Goal: Task Accomplishment & Management: Use online tool/utility

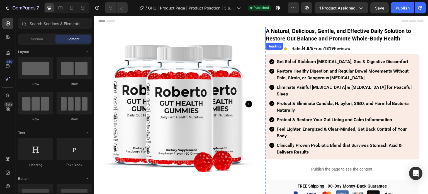
click at [327, 37] on strong "A Natural, Delicious, Gentle, and Effective Daily Solution to Restore Gut Balan…" at bounding box center [338, 35] width 145 height 14
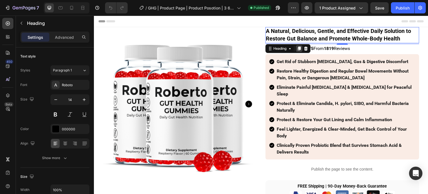
click at [298, 48] on icon at bounding box center [299, 49] width 3 height 4
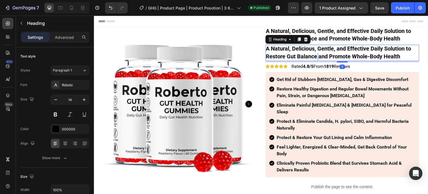
click at [315, 55] on strong "A Natural, Delicious, Gentle, and Effective Daily Solution to Restore Gut Balan…" at bounding box center [338, 52] width 145 height 14
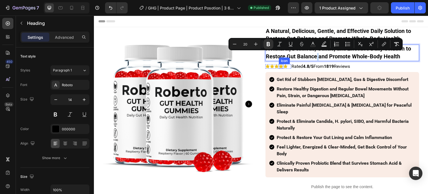
click at [287, 72] on div "Get Rid of Stubborn [MEDICAL_DATA], Gas & Digestive Discomfort Restore Healthy …" at bounding box center [343, 124] width 154 height 105
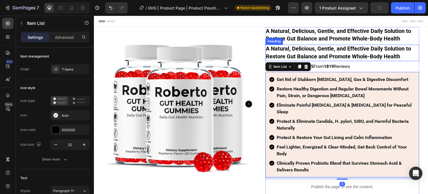
click at [298, 51] on strong "A Natural, Delicious, Gentle, and Effective Daily Solution to Restore Gut Balan…" at bounding box center [338, 52] width 145 height 14
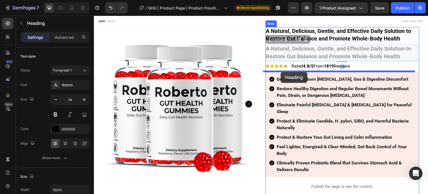
drag, startPoint x: 274, startPoint y: 39, endPoint x: 281, endPoint y: 72, distance: 33.6
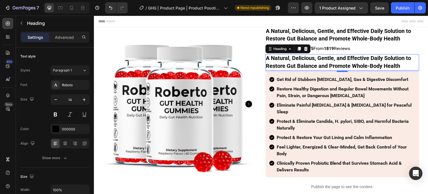
click at [311, 65] on strong "A Natural, Delicious, Gentle, and Effective Daily Solution to Restore Gut Balan…" at bounding box center [338, 62] width 145 height 14
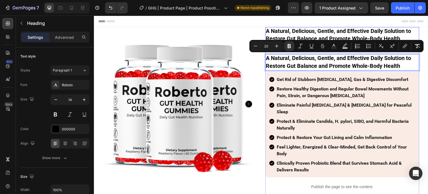
click at [339, 32] on strong "A Natural, Delicious, Gentle, and Effective Daily Solution to Restore Gut Balan…" at bounding box center [338, 35] width 145 height 14
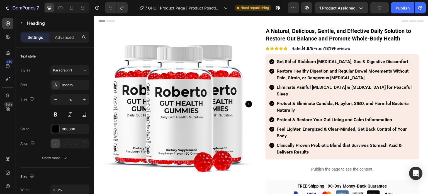
click at [265, 24] on div "Header" at bounding box center [260, 21] width 325 height 11
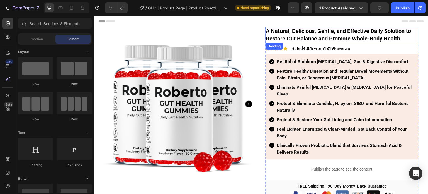
click at [287, 34] on strong "A Natural, Delicious, Gentle, and Effective Daily Solution to Restore Gut Balan…" at bounding box center [338, 35] width 145 height 14
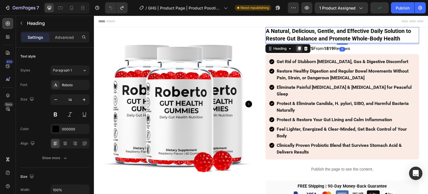
click at [298, 49] on icon at bounding box center [299, 49] width 3 height 4
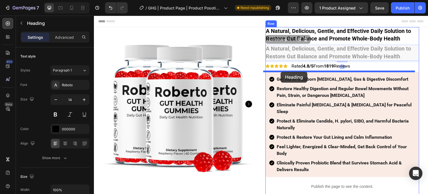
drag, startPoint x: 276, startPoint y: 39, endPoint x: 281, endPoint y: 72, distance: 32.7
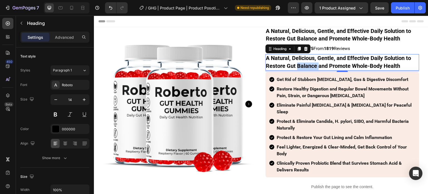
click at [295, 67] on strong "A Natural, Delicious, Gentle, and Effective Daily Solution to Restore Gut Balan…" at bounding box center [338, 62] width 145 height 14
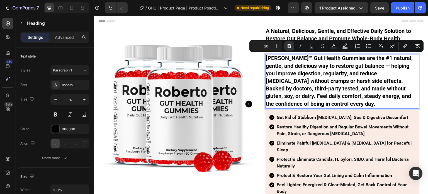
click at [268, 46] on input "20" at bounding box center [266, 46] width 11 height 7
type input "14"
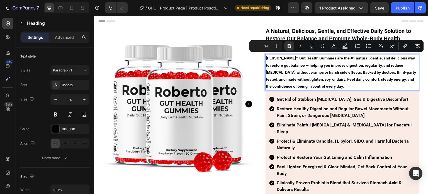
click at [285, 77] on strong "[PERSON_NAME]™ Gut Health Gummies are the #1 natural, gentle, and delicious way…" at bounding box center [341, 72] width 150 height 33
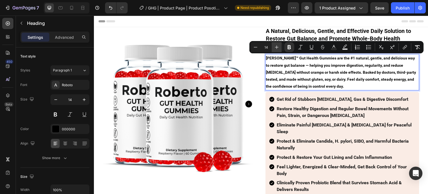
click at [278, 52] on button "Plus" at bounding box center [277, 47] width 10 height 10
type input "15"
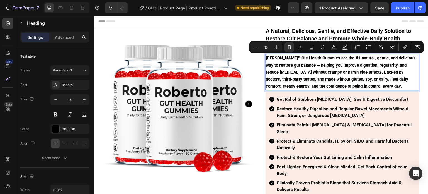
click at [310, 69] on strong "[PERSON_NAME]™ Gut Health Gummies are the #1 natural, gentle, and delicious way…" at bounding box center [341, 71] width 150 height 33
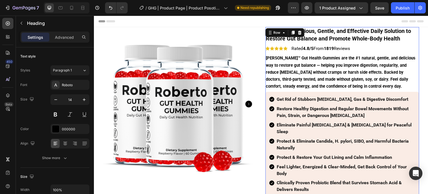
click at [377, 91] on div "⁠⁠⁠⁠⁠⁠⁠ A Natural, Delicious, Gentle, and Effective Daily Solution to Restore G…" at bounding box center [343, 176] width 154 height 298
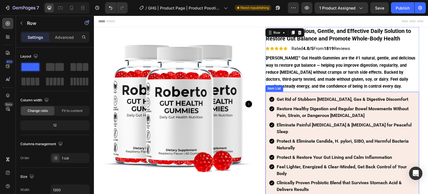
click at [372, 92] on div "Get Rid of Stubborn [MEDICAL_DATA], Gas & Digestive Discomfort Restore Healthy …" at bounding box center [343, 144] width 154 height 105
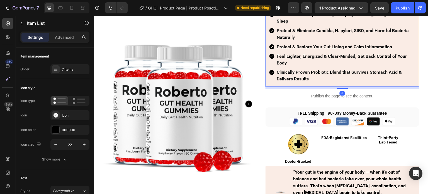
scroll to position [111, 0]
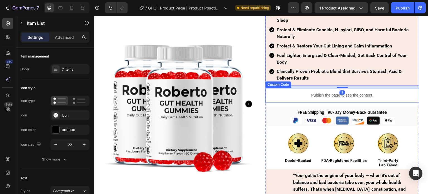
click at [295, 92] on p "Publish the page to see the content." at bounding box center [343, 95] width 154 height 6
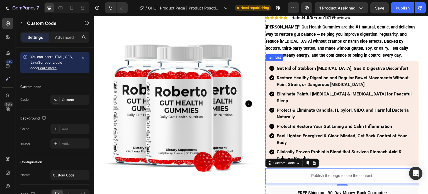
scroll to position [28, 0]
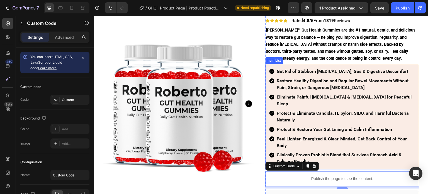
click at [267, 65] on div "Get Rid of Stubborn [MEDICAL_DATA], Gas & Digestive Discomfort Restore Healthy …" at bounding box center [343, 116] width 154 height 105
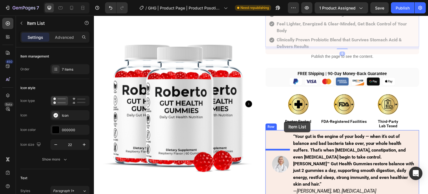
scroll to position [167, 0]
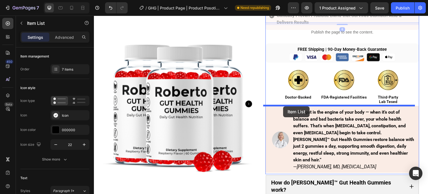
drag, startPoint x: 268, startPoint y: 58, endPoint x: 283, endPoint y: 106, distance: 50.5
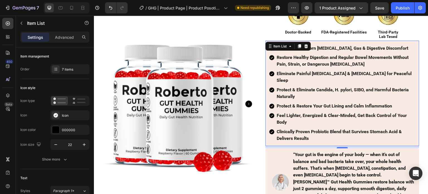
scroll to position [111, 0]
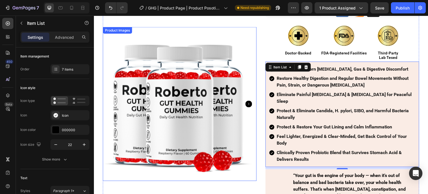
click at [234, 76] on img at bounding box center [180, 104] width 154 height 154
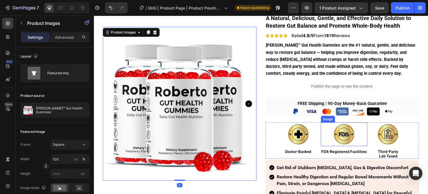
scroll to position [0, 0]
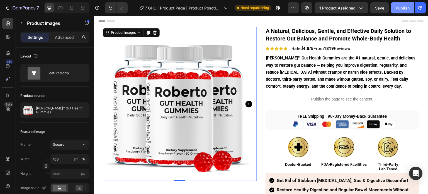
click at [397, 9] on div "Publish" at bounding box center [403, 8] width 14 height 6
click at [349, 76] on strong "[PERSON_NAME]™ Gut Health Gummies are the #1 natural, gentle, and delicious way…" at bounding box center [341, 71] width 150 height 33
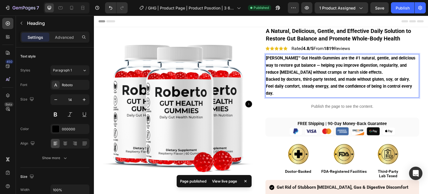
click at [357, 72] on p "[PERSON_NAME]™ Gut Health Gummies are the #1 natural, gentle, and delicious way…" at bounding box center [342, 76] width 153 height 42
click at [386, 94] on p "[PERSON_NAME]™ Gut Health Gummies are the #1 natural, gentle, and delicious way…" at bounding box center [342, 76] width 153 height 42
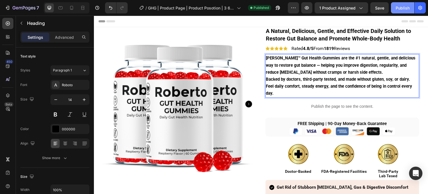
click at [397, 9] on div "Publish" at bounding box center [403, 8] width 14 height 6
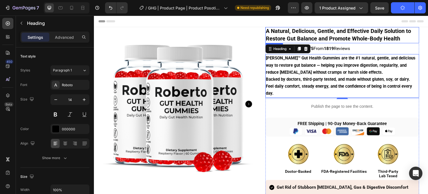
click at [341, 35] on p "⁠⁠⁠⁠⁠⁠⁠ A Natural, Delicious, Gentle, and Effective Daily Solution to Restore G…" at bounding box center [342, 35] width 153 height 15
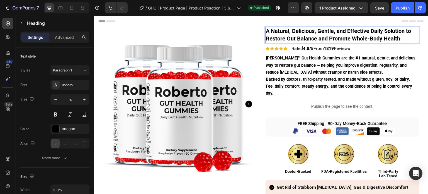
click at [334, 38] on strong "A Natural, Delicious, Gentle, and Effective Daily Solution to Restore Gut Balan…" at bounding box center [338, 35] width 145 height 14
drag, startPoint x: 327, startPoint y: 40, endPoint x: 398, endPoint y: 39, distance: 71.6
click at [398, 39] on p "A Natural, Delicious, Gentle, and Effective Daily Solution to Restore Gut Balan…" at bounding box center [342, 35] width 153 height 15
click at [361, 38] on strong "A Natural, Delicious, Gentle, and Effective Daily Solution to Restore Gut Balan…" at bounding box center [338, 35] width 145 height 14
click at [329, 40] on strong "A Natural, Delicious, Gentle, and Effective Daily Solution to Restore Gut Balan…" at bounding box center [338, 35] width 145 height 14
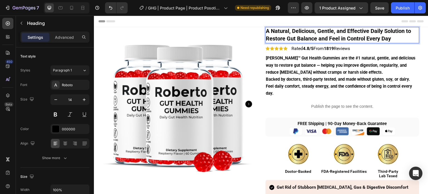
click at [341, 41] on strong "A Natural, Delicious, Gentle, and Effective Daily Solution to Restore Gut Balan…" at bounding box center [338, 35] width 145 height 14
click at [337, 37] on strong "A Natural, Delicious, Gentle, and Effective Daily Solution to Restore Gut Balan…" at bounding box center [338, 35] width 145 height 14
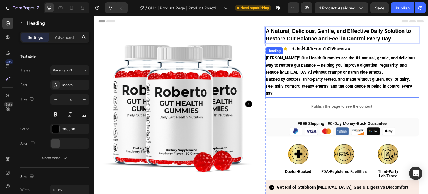
click at [346, 62] on strong "[PERSON_NAME]™ Gut Health Gummies are the #1 natural, gentle, and delicious way…" at bounding box center [341, 64] width 150 height 19
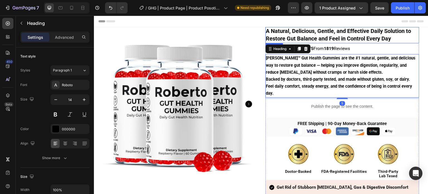
click at [364, 28] on strong "A Natural, Delicious, Gentle, and Effective Daily Solution to Restore Gut Balan…" at bounding box center [338, 35] width 145 height 14
click at [364, 69] on p "⁠⁠⁠⁠⁠⁠⁠ [PERSON_NAME]™ Gut Health Gummies are the #1 natural, gentle, and delic…" at bounding box center [342, 76] width 153 height 42
click at [356, 38] on strong "A Natural, Delicious, Gentle, and Effective Daily Solution to Restore Gut Balan…" at bounding box center [338, 35] width 145 height 14
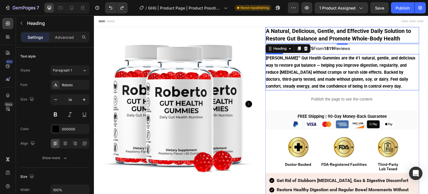
click at [365, 80] on strong "[PERSON_NAME]™ Gut Health Gummies are the #1 natural, gentle, and delicious way…" at bounding box center [341, 71] width 150 height 33
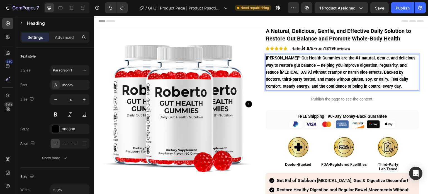
click at [353, 72] on strong "[PERSON_NAME]™ Gut Health Gummies are the #1 natural, gentle, and delicious way…" at bounding box center [341, 71] width 150 height 33
click at [352, 72] on strong "[PERSON_NAME]™ Gut Health Gummies are the #1 natural, gentle, and delicious way…" at bounding box center [341, 71] width 150 height 33
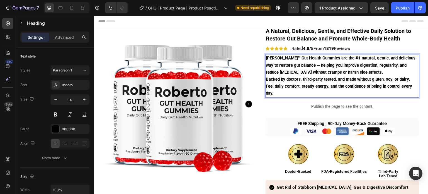
click at [347, 92] on p "[PERSON_NAME]™ Gut Health Gummies are the #1 natural, gentle, and delicious way…" at bounding box center [342, 76] width 153 height 42
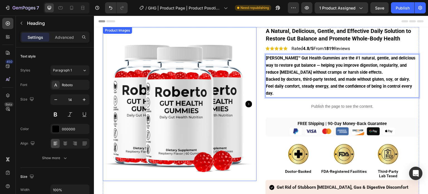
click at [238, 60] on img at bounding box center [180, 104] width 154 height 154
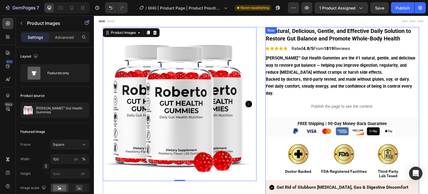
click at [344, 36] on strong "A Natural, Delicious, Gentle, and Effective Daily Solution to Restore Gut Balan…" at bounding box center [338, 35] width 145 height 14
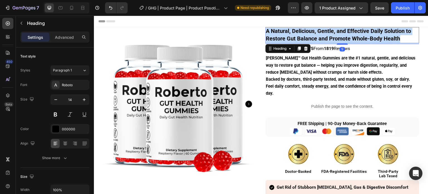
click at [344, 36] on strong "A Natural, Delicious, Gentle, and Effective Daily Solution to Restore Gut Balan…" at bounding box center [338, 35] width 145 height 14
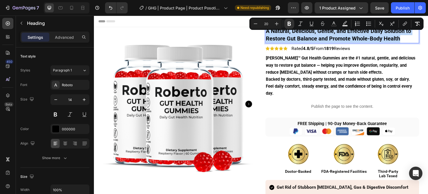
copy strong "A Natural, Delicious, Gentle, and Effective Daily Solution to Restore Gut Balan…"
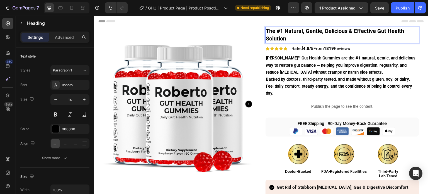
click at [376, 34] on strong "The #1 Natural, Gentle, Delicious & Effective Gut Health Solution" at bounding box center [335, 35] width 138 height 14
click at [313, 40] on p "The #1 Natural, Gentle, Delicious & Effective Gut Health Solution" at bounding box center [342, 35] width 153 height 15
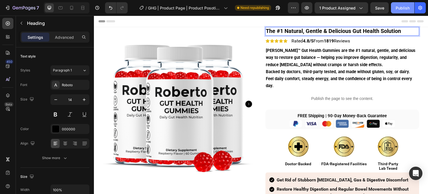
click at [397, 8] on div "Publish" at bounding box center [403, 8] width 14 height 6
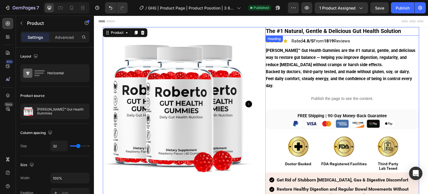
click at [360, 33] on strong "The #1 Natural, Gentle & Delicious Gut Health Solution" at bounding box center [333, 31] width 135 height 7
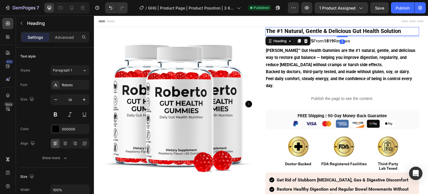
click at [352, 32] on strong "The #1 Natural, Gentle & Delicious Gut Health Solution" at bounding box center [333, 31] width 135 height 7
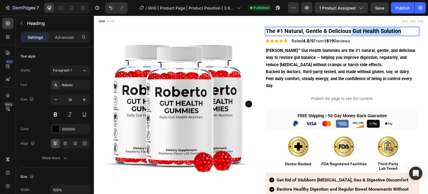
drag, startPoint x: 350, startPoint y: 31, endPoint x: 406, endPoint y: 31, distance: 55.5
click at [405, 31] on p "The #1 Natural, Gentle & Delicious Gut Health Solution" at bounding box center [342, 32] width 153 height 8
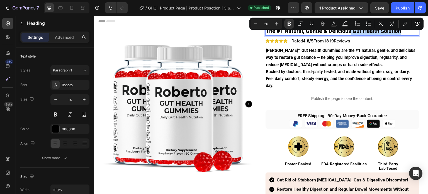
copy strong "Gut Health Solution"
click at [4, 6] on button "7" at bounding box center [21, 7] width 39 height 11
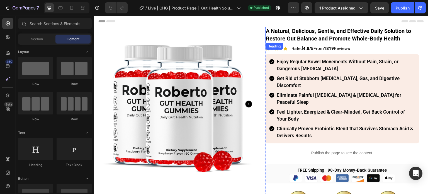
click at [303, 37] on strong "A Natural, Delicious, Gentle, and Effective Daily Solution to Restore Gut Balan…" at bounding box center [338, 35] width 145 height 14
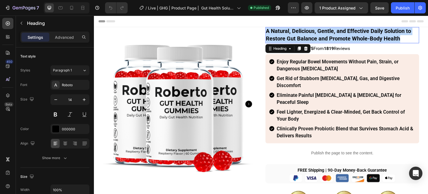
click at [303, 37] on strong "A Natural, Delicious, Gentle, and Effective Daily Solution to Restore Gut Balan…" at bounding box center [338, 35] width 145 height 14
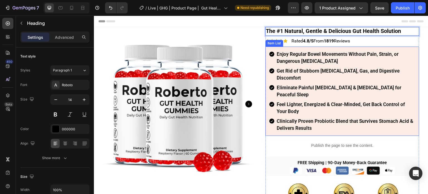
click at [301, 59] on strong "Enjoy Regular Bowel Movements Without Pain, Strain, or Dangerous Laxatives" at bounding box center [338, 57] width 122 height 13
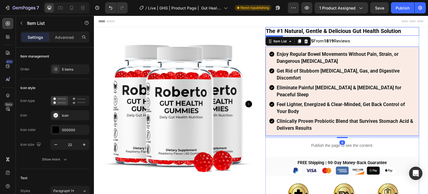
click at [304, 31] on strong "The #1 Natural, Gentle & Delicious Gut Health Solution" at bounding box center [333, 31] width 135 height 7
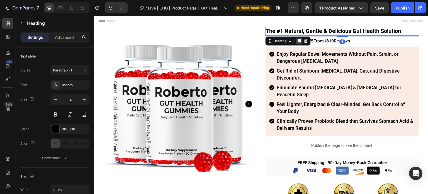
click at [297, 41] on icon at bounding box center [299, 41] width 4 height 4
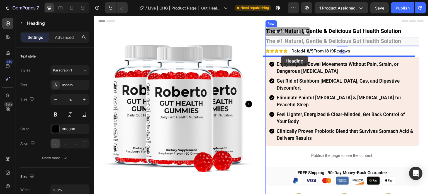
drag, startPoint x: 278, startPoint y: 33, endPoint x: 281, endPoint y: 55, distance: 22.5
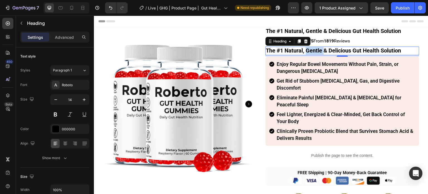
click at [306, 54] on strong "The #1 Natural, Gentle & Delicious Gut Health Solution" at bounding box center [333, 50] width 135 height 7
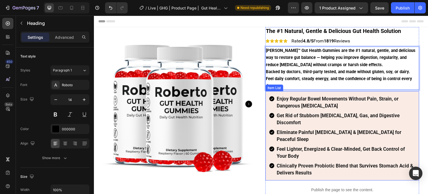
click at [285, 93] on div "Enjoy Regular Bowel Movements Without Pain, Strain, or Dangerous Laxatives Get …" at bounding box center [343, 135] width 154 height 89
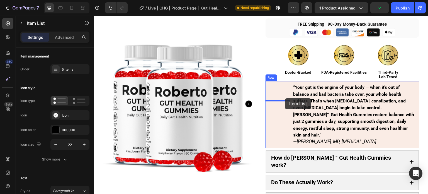
scroll to position [167, 0]
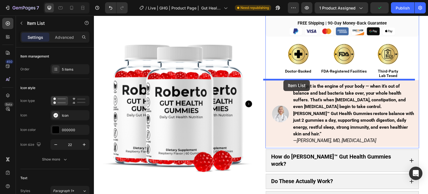
drag, startPoint x: 276, startPoint y: 87, endPoint x: 284, endPoint y: 80, distance: 10.3
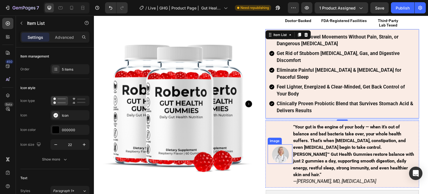
scroll to position [84, 0]
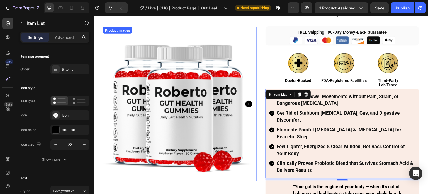
click at [252, 115] on img at bounding box center [180, 104] width 154 height 154
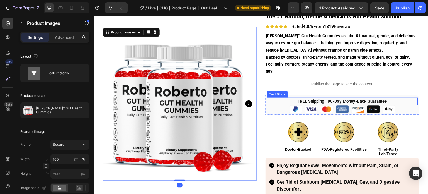
scroll to position [0, 0]
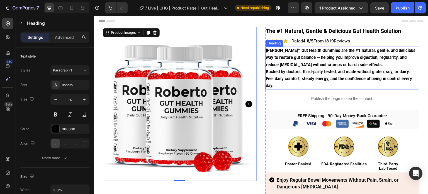
click at [296, 73] on strong "Backed by doctors, third-party tested, and made without gluten, soy, or dairy. …" at bounding box center [339, 78] width 146 height 19
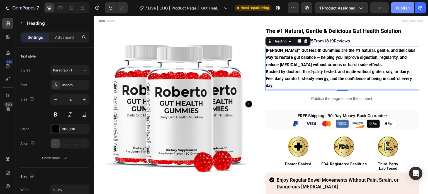
click at [394, 7] on button "Publish" at bounding box center [402, 7] width 23 height 11
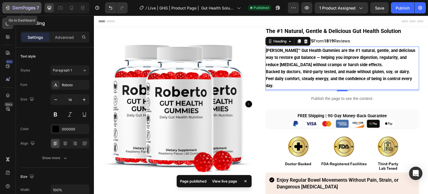
click at [8, 9] on icon "button" at bounding box center [8, 8] width 6 height 6
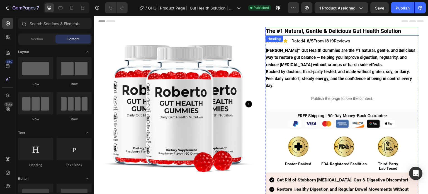
click at [291, 31] on strong "The #1 Natural, Gentle & Delicious Gut Health Solution" at bounding box center [333, 31] width 135 height 7
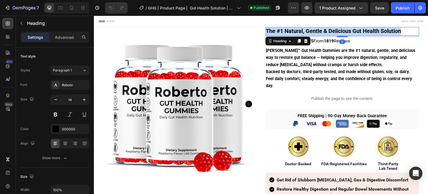
click at [291, 31] on strong "The #1 Natural, Gentle & Delicious Gut Health Solution" at bounding box center [333, 31] width 135 height 7
copy strong "The #1 Natural, Gentle & Delicious Gut Health Solution"
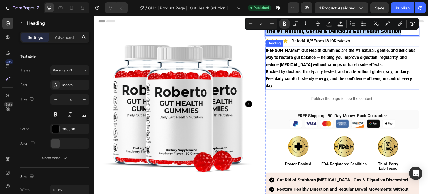
click at [306, 56] on strong "[PERSON_NAME]™ Gut Health Gummies are the #1 natural, gentle, and delicious way…" at bounding box center [341, 57] width 150 height 19
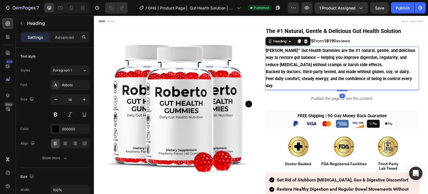
click at [306, 56] on strong "[PERSON_NAME]™ Gut Health Gummies are the #1 natural, gentle, and delicious way…" at bounding box center [341, 57] width 150 height 19
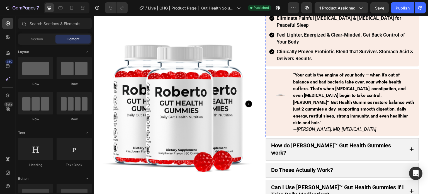
scroll to position [111, 0]
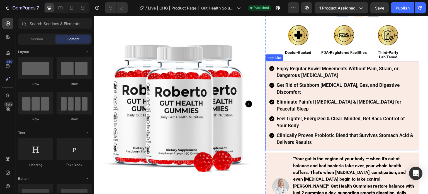
click at [280, 68] on strong "Enjoy Regular Bowel Movements Without Pain, Strain, or Dangerous Laxatives" at bounding box center [338, 71] width 122 height 13
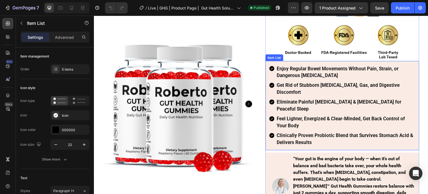
click at [280, 68] on strong "Enjoy Regular Bowel Movements Without Pain, Strain, or Dangerous Laxatives" at bounding box center [338, 71] width 122 height 13
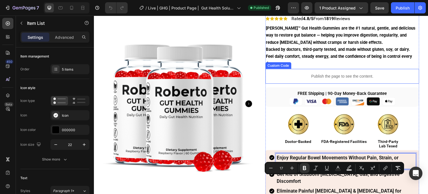
scroll to position [0, 0]
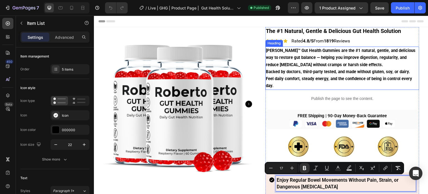
click at [345, 75] on h1 "[PERSON_NAME]™ Gut Health Gummies are the #1 natural, gentle, and delicious way…" at bounding box center [343, 68] width 154 height 43
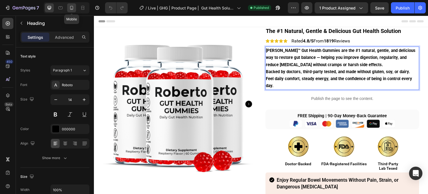
click at [75, 8] on div at bounding box center [71, 7] width 9 height 9
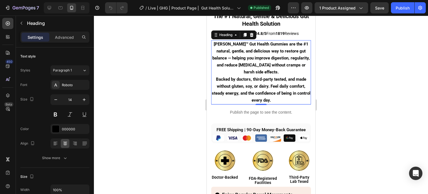
scroll to position [121, 0]
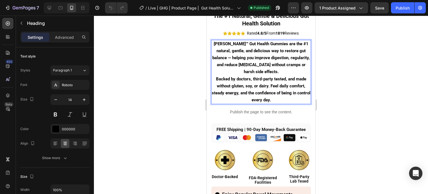
click at [268, 82] on strong "Backed by doctors, third-party tested, and made without gluten, soy, or dairy. …" at bounding box center [260, 89] width 99 height 26
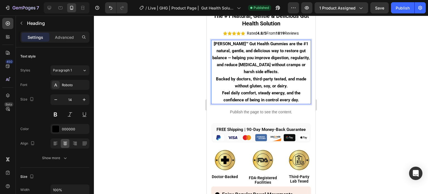
click at [271, 79] on strong "Backed by doctors, third-party tested, and made without gluten, soy, or dairy." at bounding box center [261, 82] width 90 height 12
click at [51, 8] on icon at bounding box center [50, 8] width 6 height 6
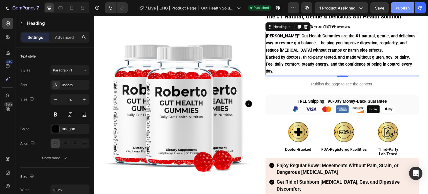
scroll to position [11, 0]
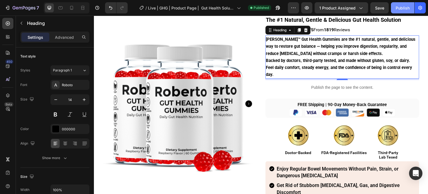
click at [406, 8] on div "Publish" at bounding box center [403, 8] width 14 height 6
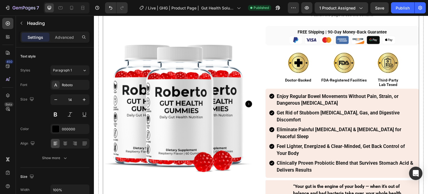
scroll to position [123, 0]
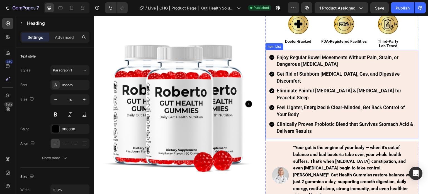
click at [291, 54] on strong "Enjoy Regular Bowel Movements Without Pain, Strain, or Dangerous Laxatives" at bounding box center [338, 60] width 122 height 13
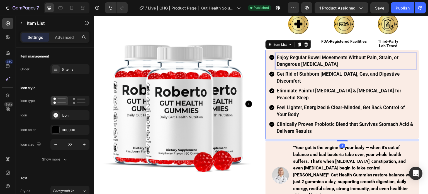
click at [285, 56] on strong "Enjoy Regular Bowel Movements Without Pain, Strain, or Dangerous Laxatives" at bounding box center [338, 60] width 122 height 13
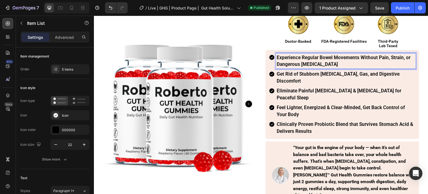
click at [285, 57] on strong "Experience Regular Bowel Movements Without Pain, Strain, or Dangerous Laxatives" at bounding box center [344, 60] width 134 height 13
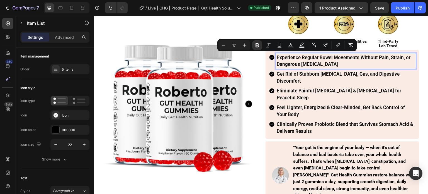
click at [300, 61] on strong "Experience Regular Bowel Movements Without Pain, Strain, or Dangerous Laxatives" at bounding box center [344, 60] width 134 height 13
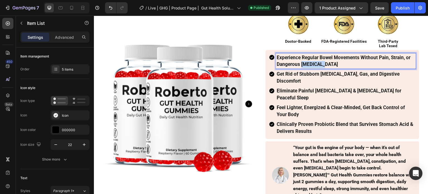
click at [300, 61] on strong "Experience Regular Bowel Movements Without Pain, Strain, or Dangerous Laxatives" at bounding box center [344, 60] width 134 height 13
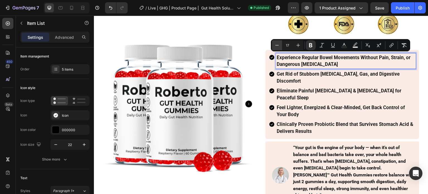
click at [276, 44] on icon "Editor contextual toolbar" at bounding box center [277, 45] width 6 height 6
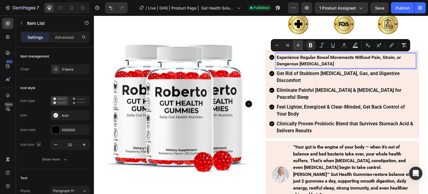
click at [296, 45] on icon "Editor contextual toolbar" at bounding box center [298, 45] width 6 height 6
type input "17"
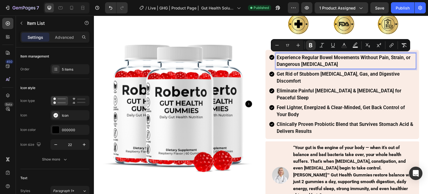
click at [306, 62] on strong "Experience Regular Bowel Movements Without Pain, Strain, or Dangerous Laxatives" at bounding box center [344, 60] width 134 height 13
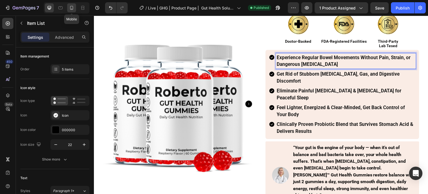
click at [74, 8] on icon at bounding box center [72, 8] width 6 height 6
type input "20"
type input "15"
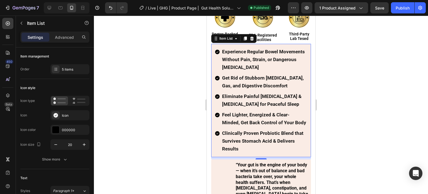
scroll to position [268, 0]
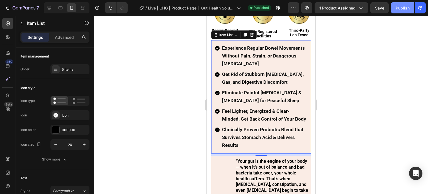
click at [396, 12] on button "Publish" at bounding box center [402, 7] width 23 height 11
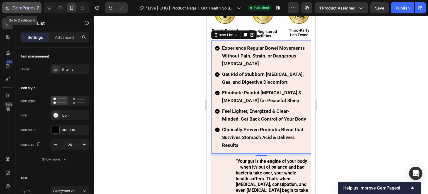
click at [25, 4] on button "7" at bounding box center [21, 7] width 39 height 11
